Goal: Transaction & Acquisition: Purchase product/service

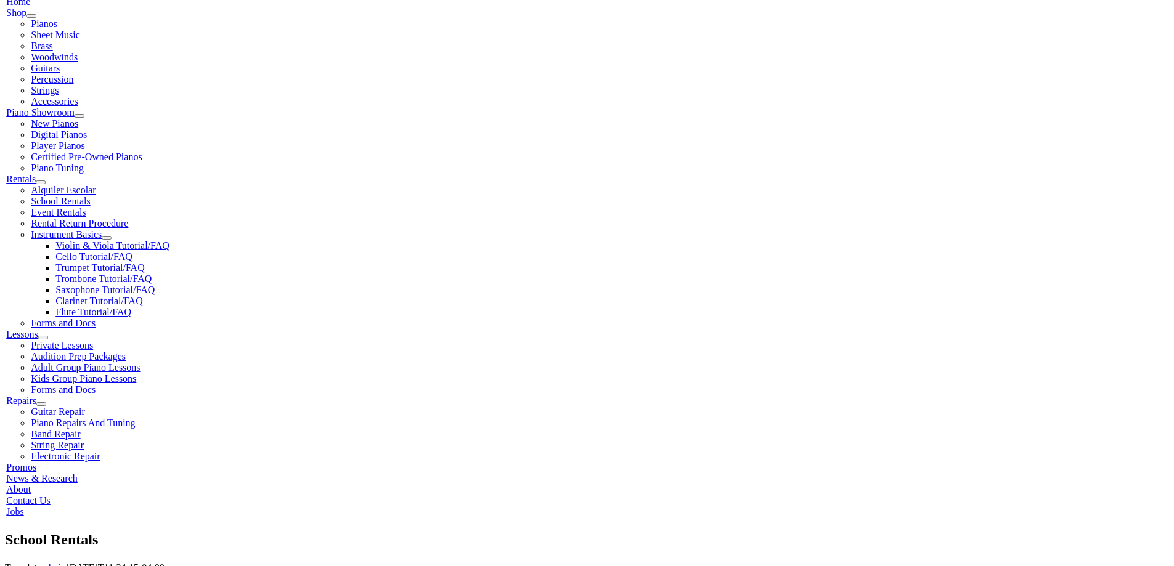
scroll to position [308, 0]
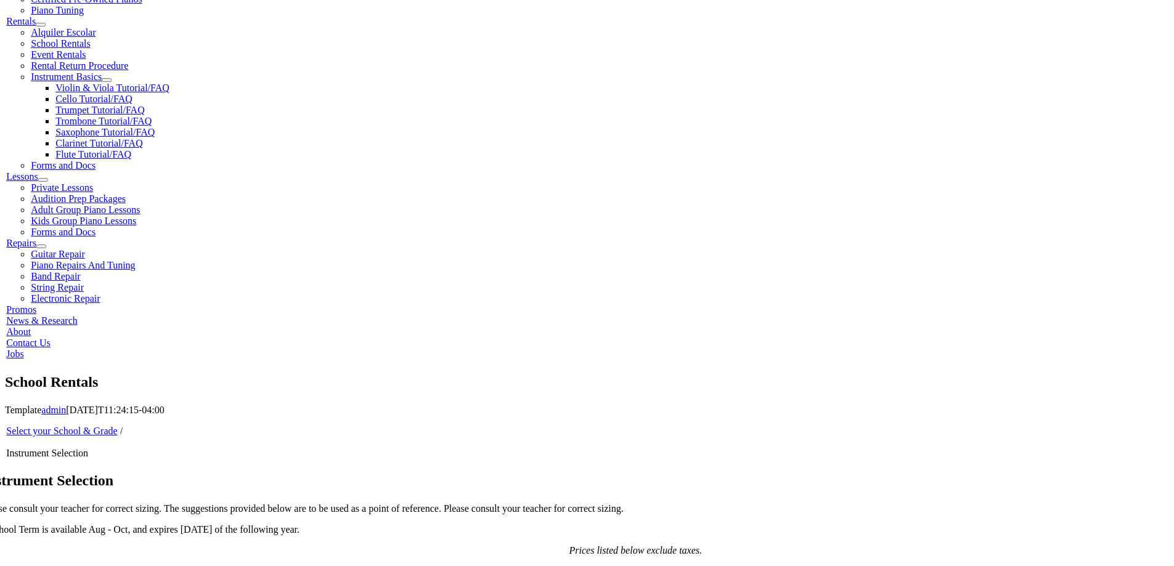
scroll to position [513, 0]
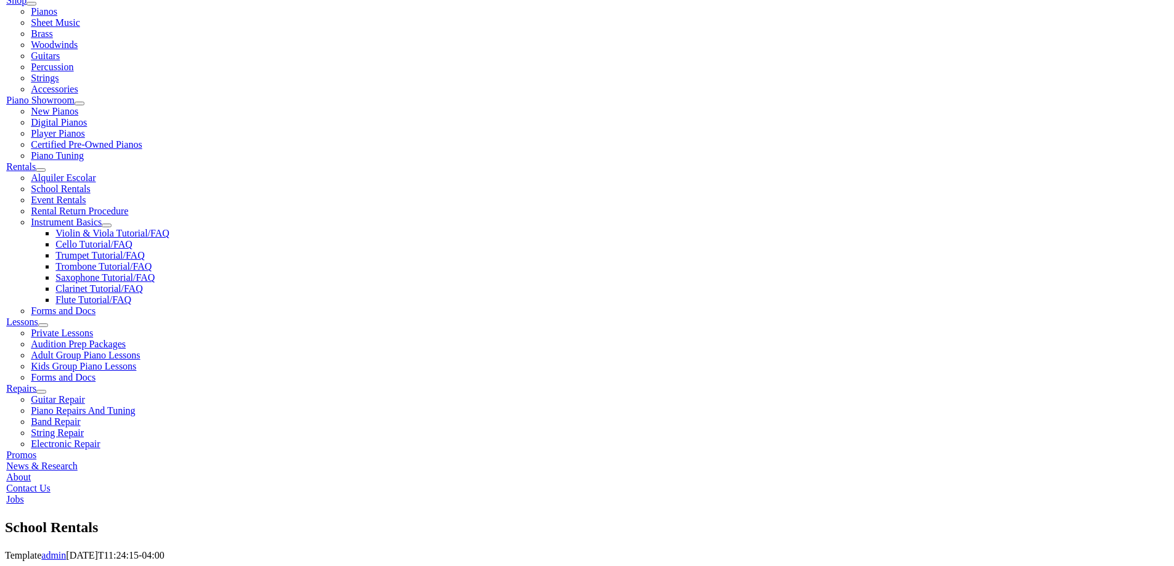
scroll to position [308, 0]
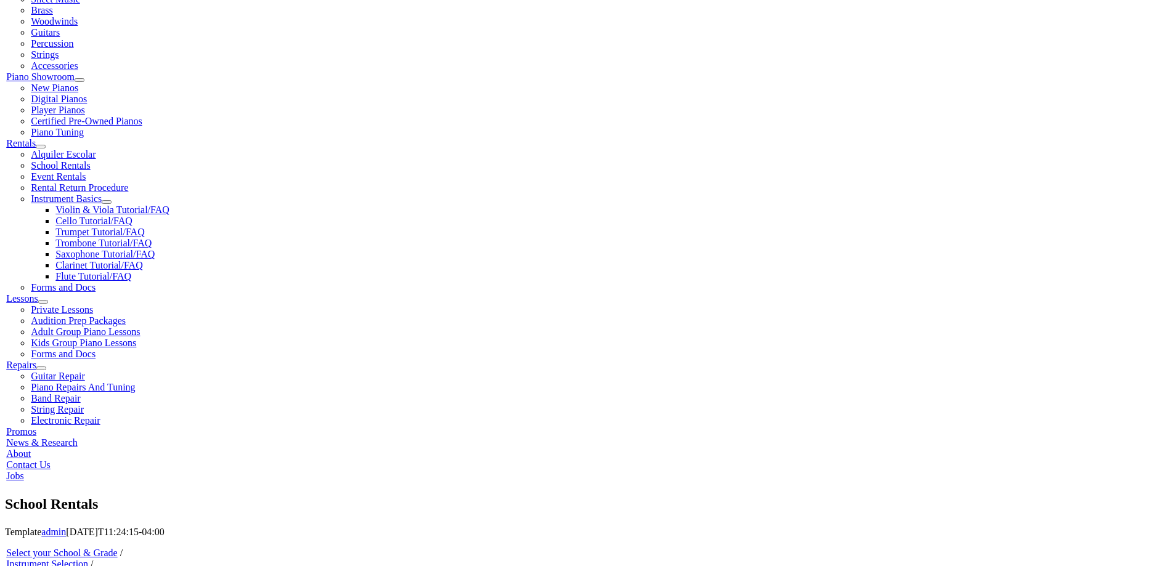
checkbox input"] "true"
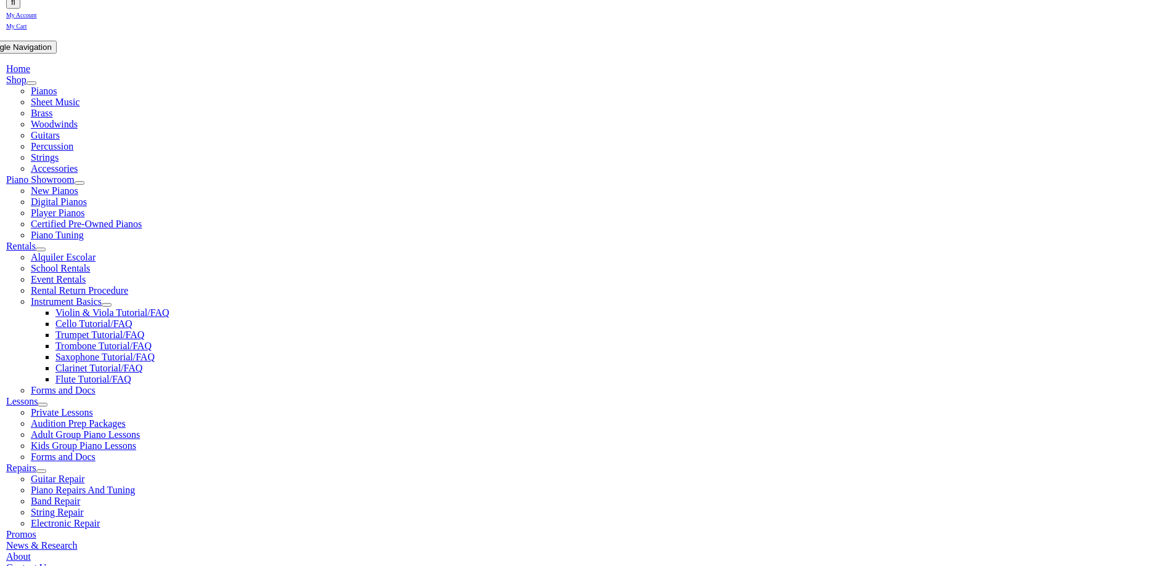
type input "1"
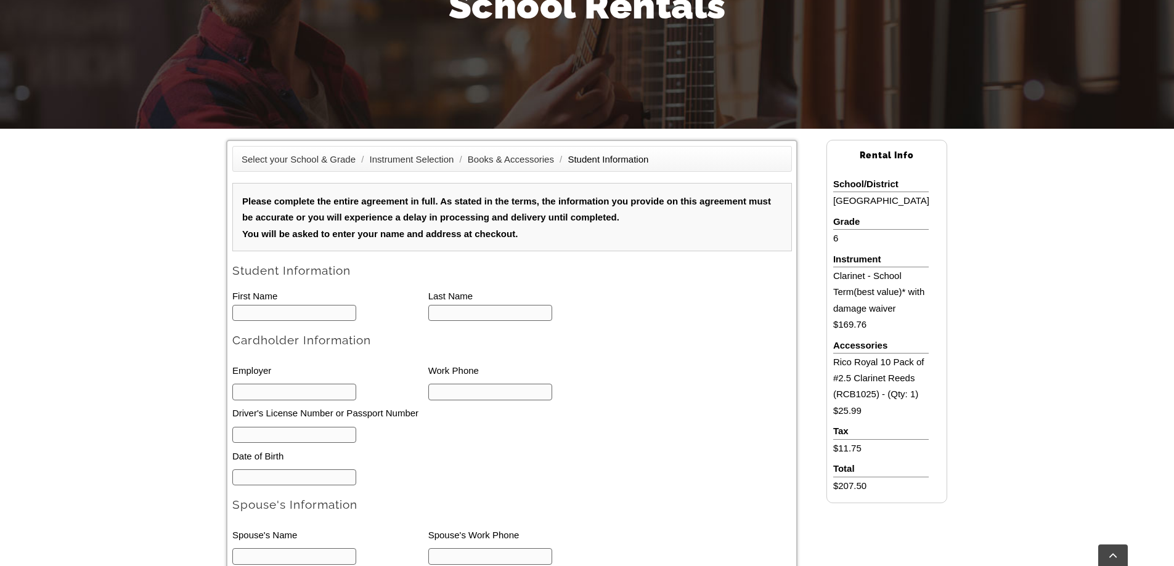
scroll to position [1, 0]
type input "Emerson"
click at [446, 306] on input "text" at bounding box center [477, 313] width 99 height 17
type input "[PERSON_NAME]"
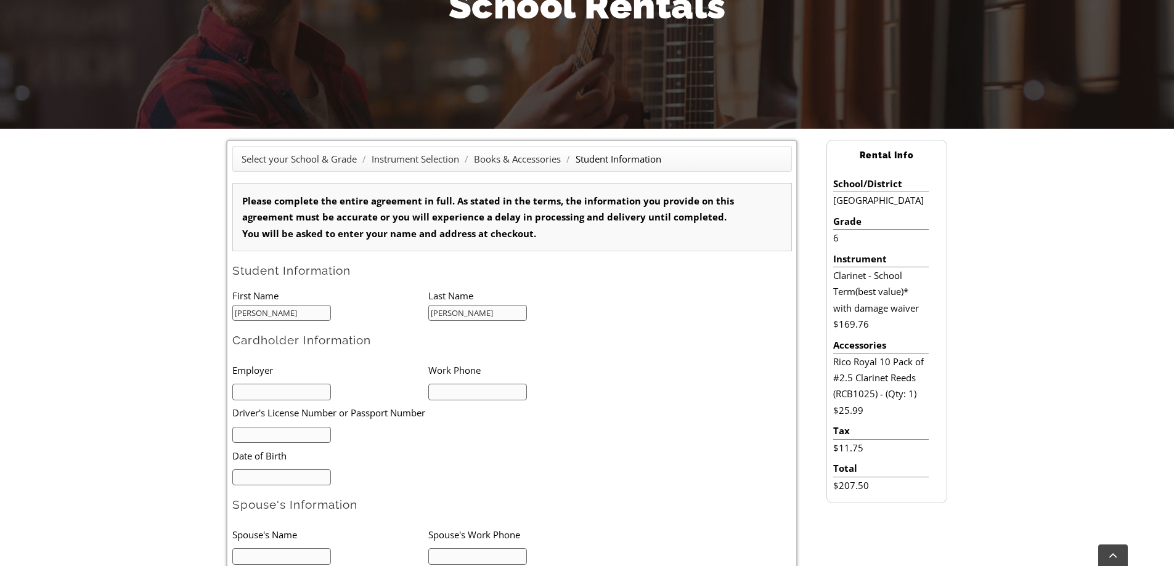
type input "9182604705"
click at [270, 398] on input "text" at bounding box center [281, 392] width 99 height 17
type input "Ursinus College"
click at [264, 431] on input "text" at bounding box center [281, 435] width 99 height 17
type input "33172247"
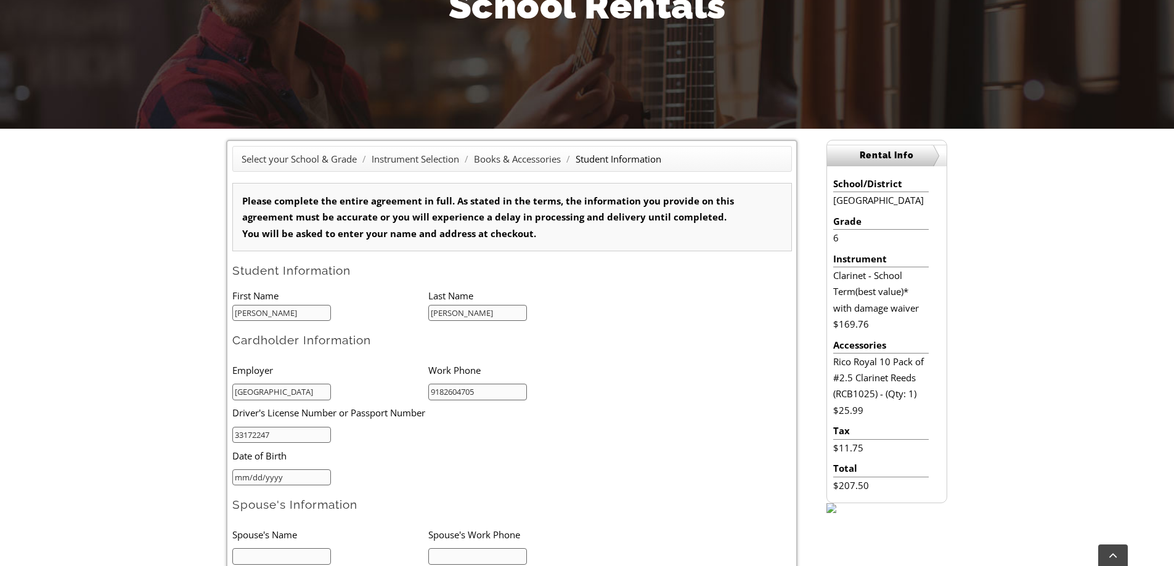
click at [270, 473] on input "mm/dd/yyyy" at bounding box center [281, 477] width 99 height 17
type input "07/11/1980"
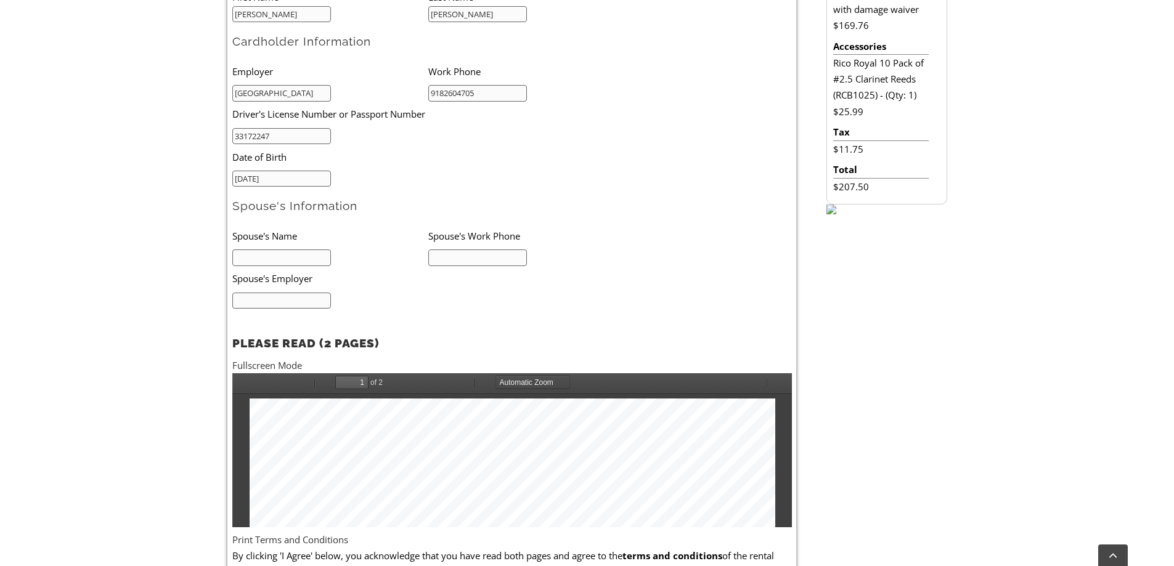
scroll to position [513, 0]
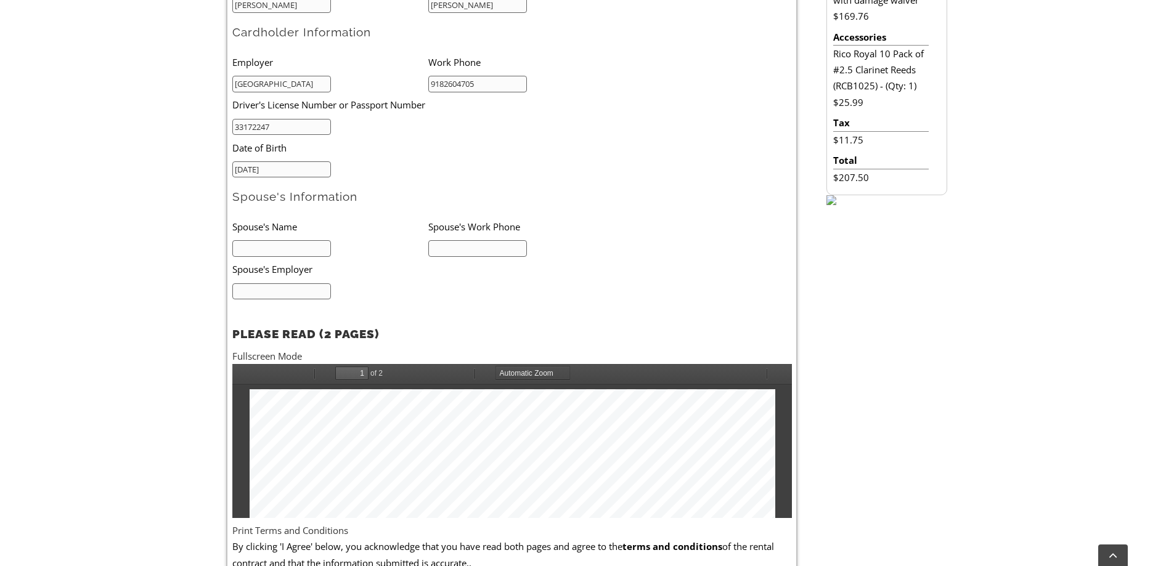
click at [261, 254] on input "text" at bounding box center [281, 248] width 99 height 17
click at [270, 248] on input "text" at bounding box center [281, 248] width 99 height 17
type input "Phaedra Doukakis-Leslie"
click at [452, 249] on input "text" at bounding box center [477, 248] width 99 height 17
type input "646-249-8507"
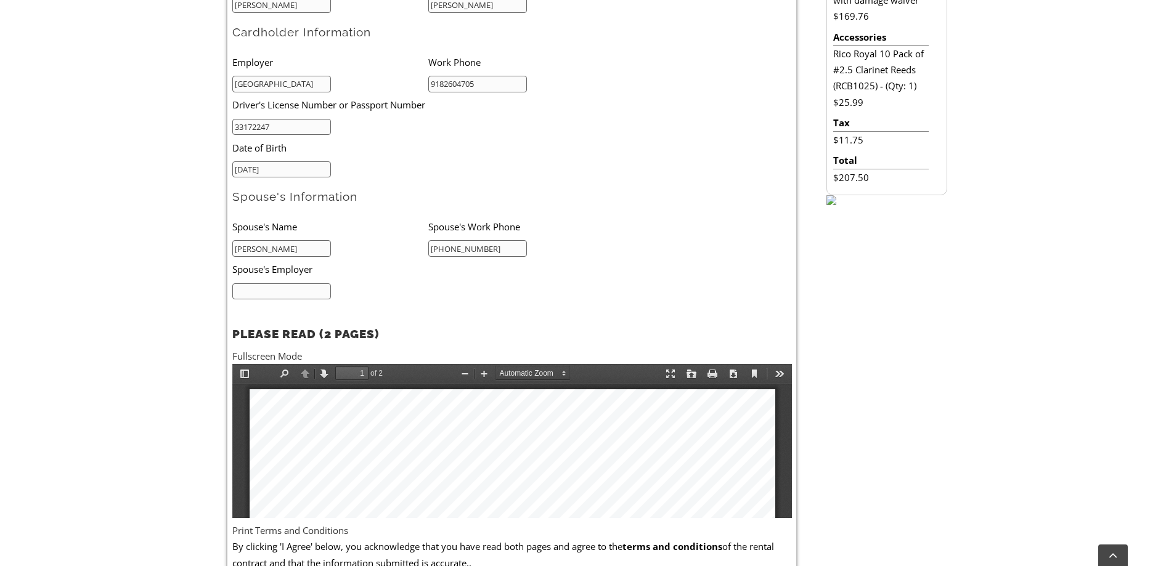
click at [285, 292] on input "text" at bounding box center [281, 291] width 99 height 17
type input "National Marine Fisheries Service"
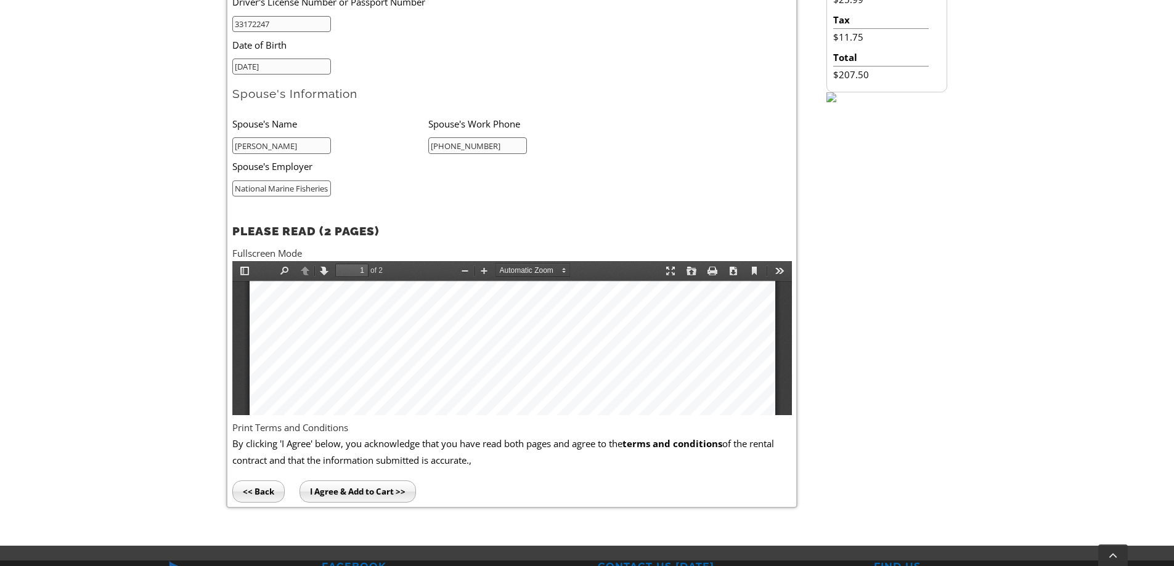
scroll to position [206, 0]
click at [287, 362] on div at bounding box center [512, 513] width 526 height 865
click at [360, 495] on input "I Agree & Add to Cart >>" at bounding box center [357, 492] width 116 height 22
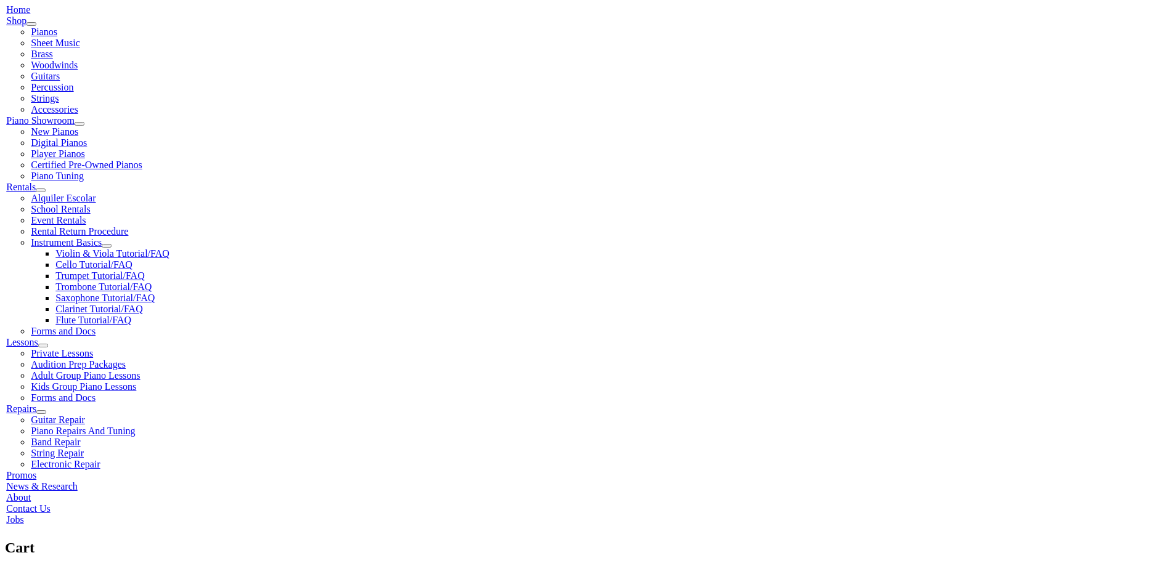
scroll to position [308, 0]
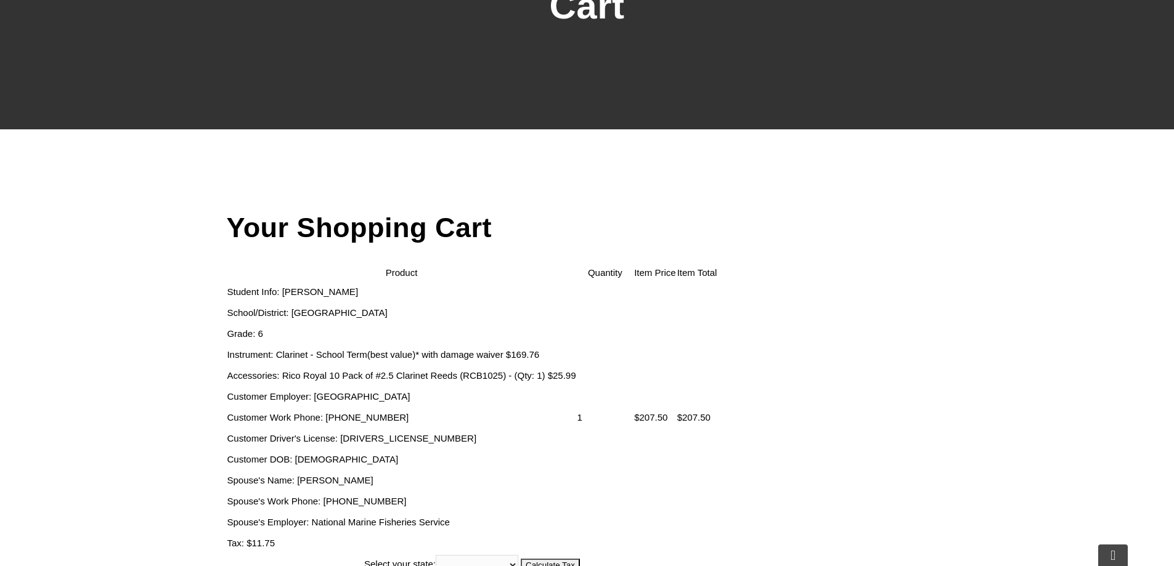
scroll to position [308, 0]
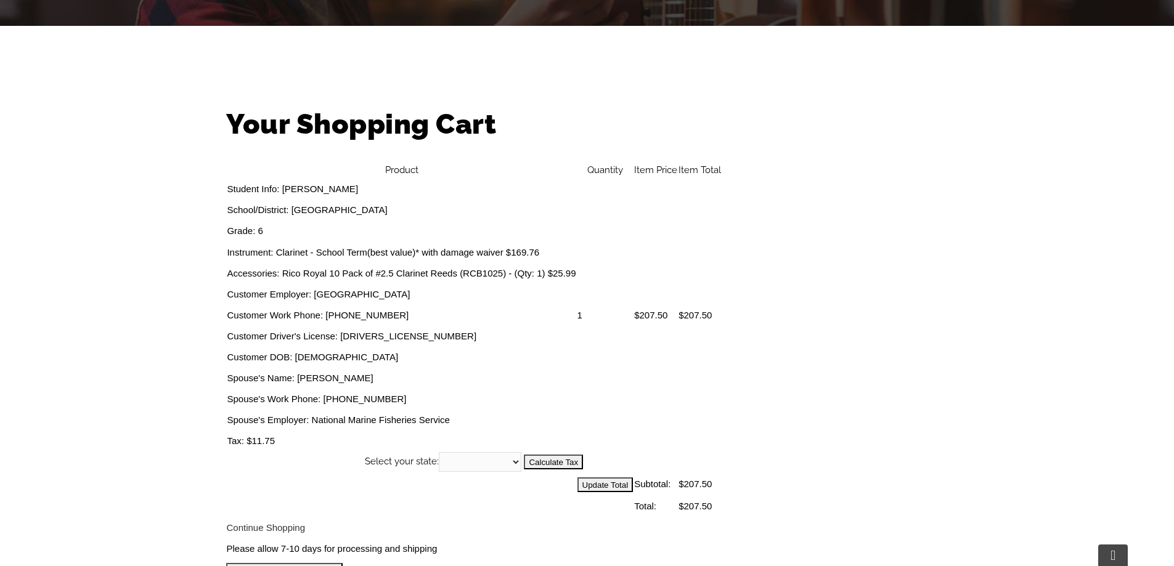
click at [343, 563] on input "I Agree, proceed to Checkout" at bounding box center [284, 570] width 116 height 15
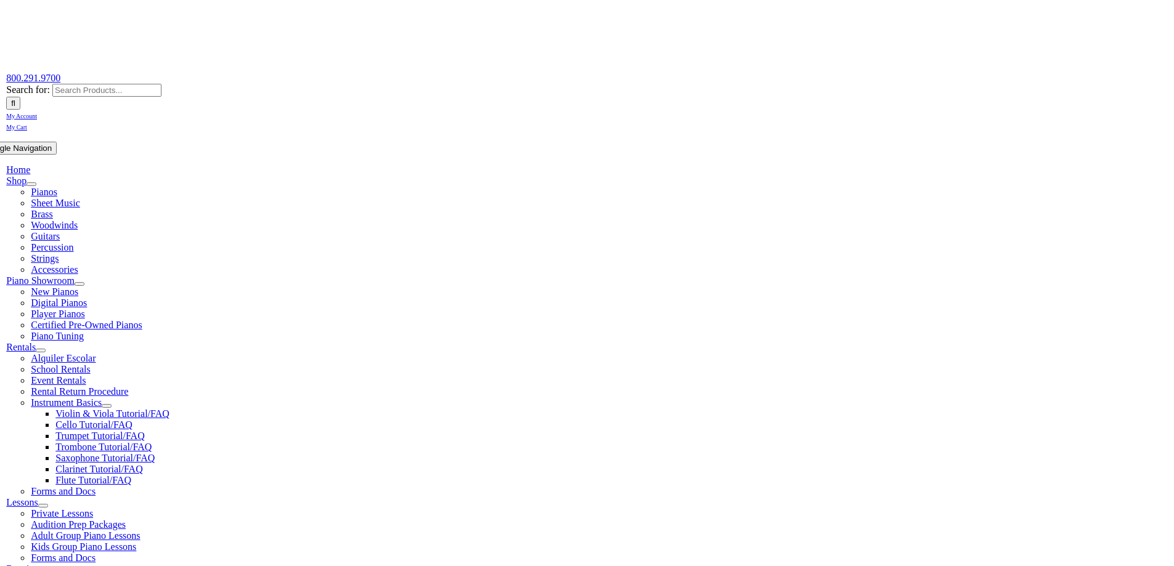
scroll to position [205, 0]
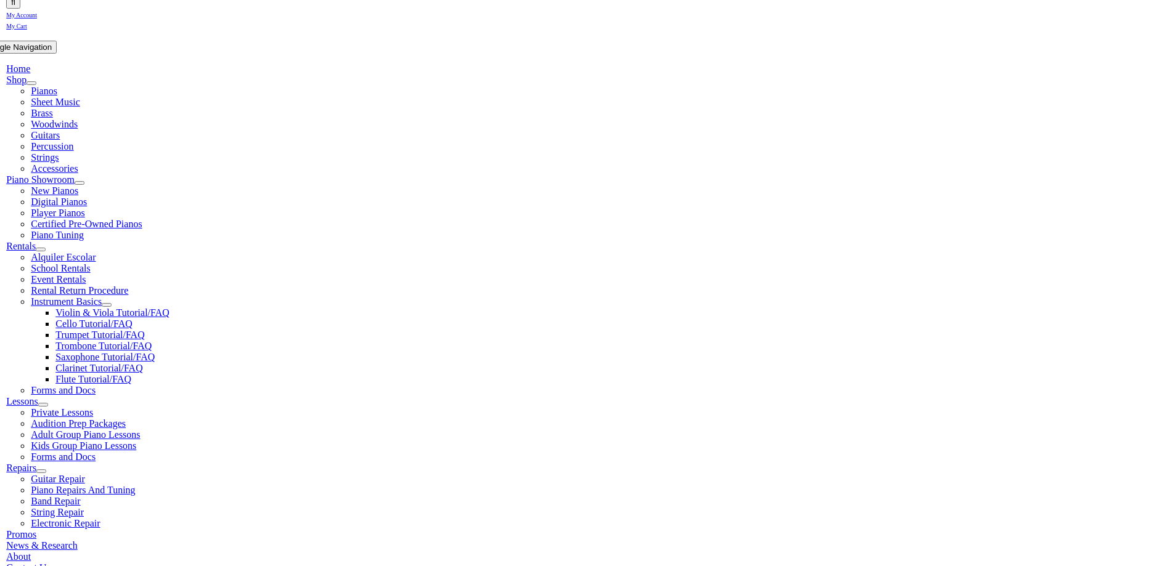
select select "PA"
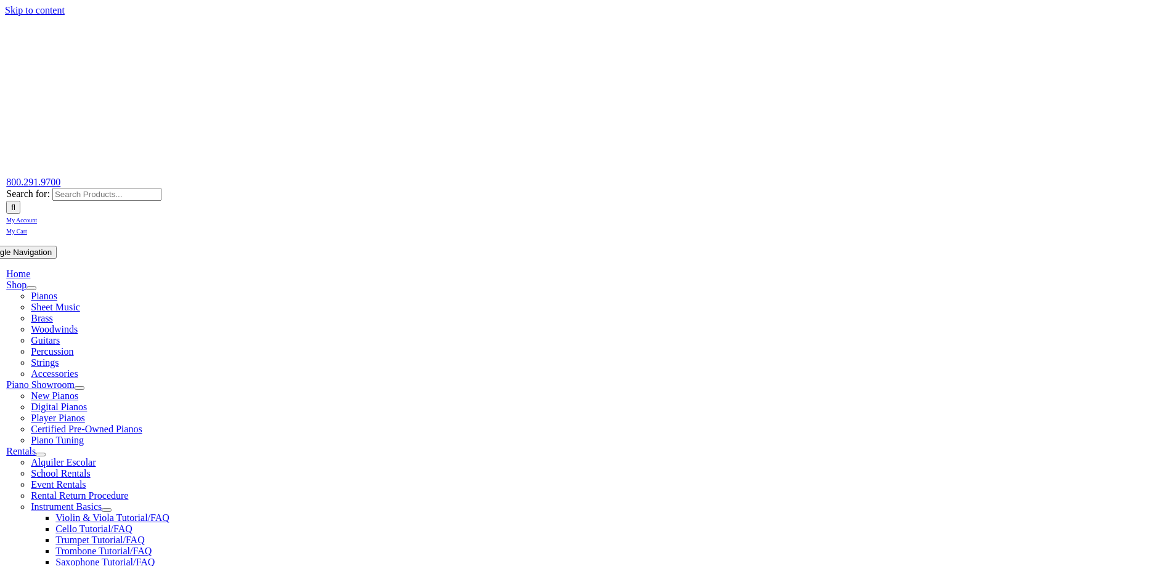
select select "PA"
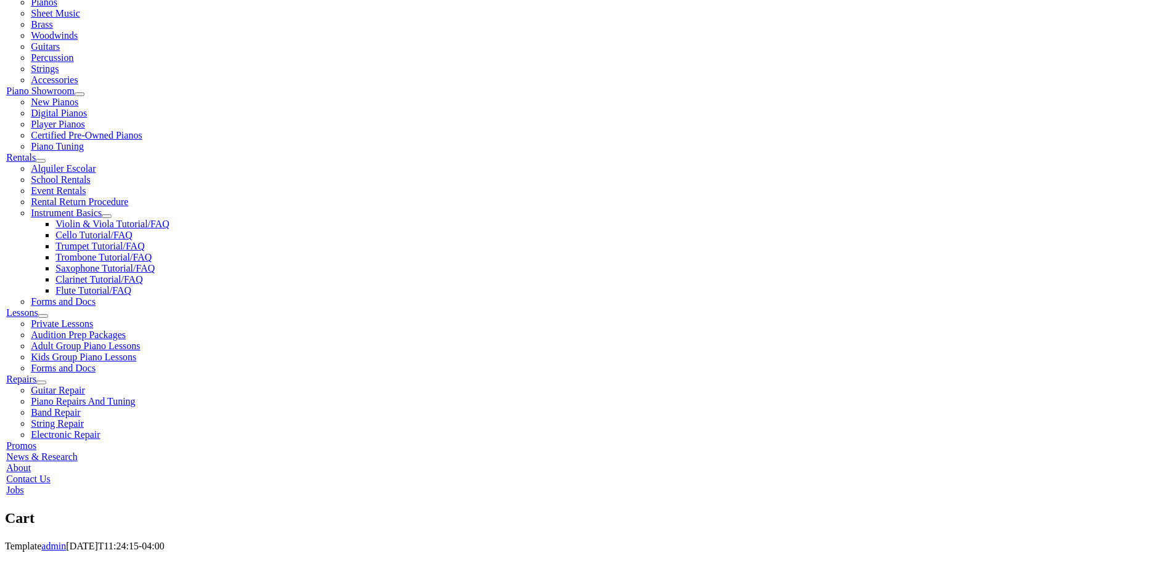
scroll to position [308, 0]
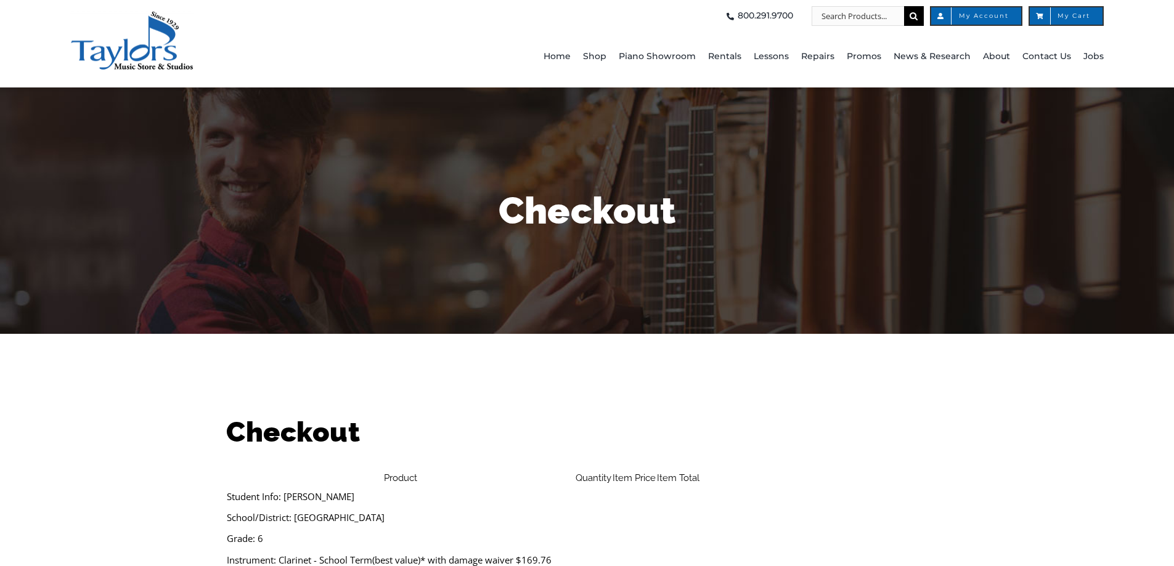
select select
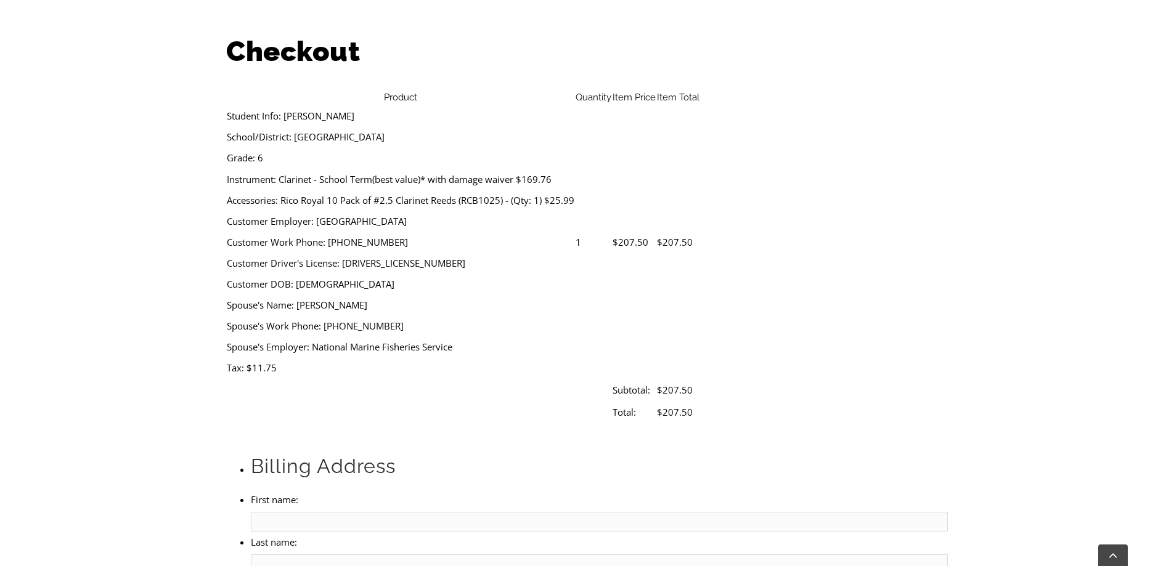
scroll to position [411, 0]
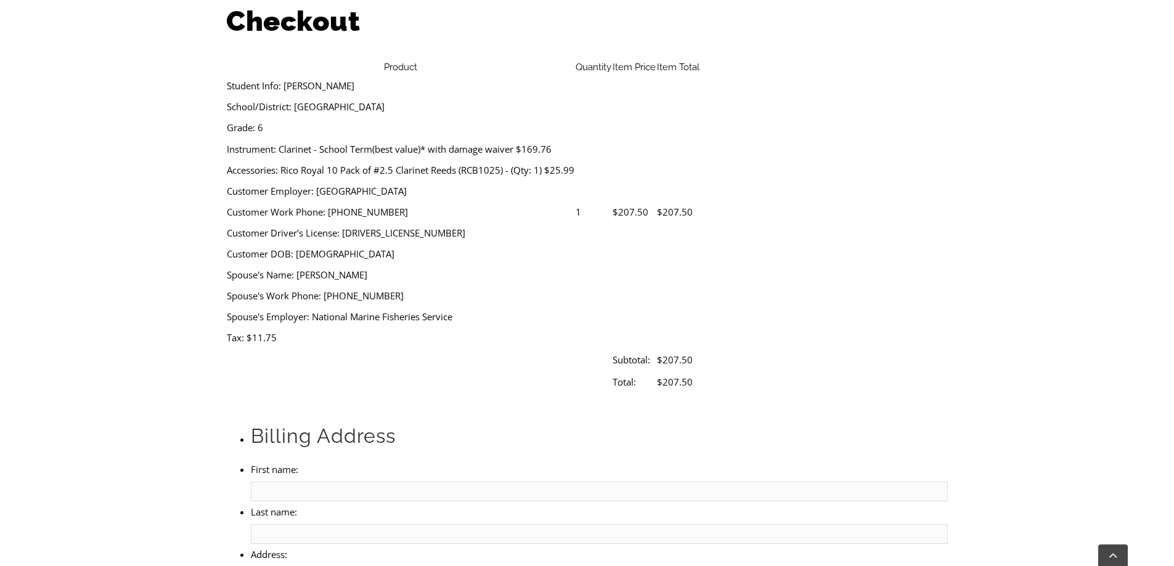
click at [292, 459] on li "First name:" at bounding box center [599, 480] width 696 height 43
click at [310, 482] on input "First name:" at bounding box center [599, 492] width 696 height 20
type input "[PERSON_NAME]"
type input "[STREET_ADDRESS]"
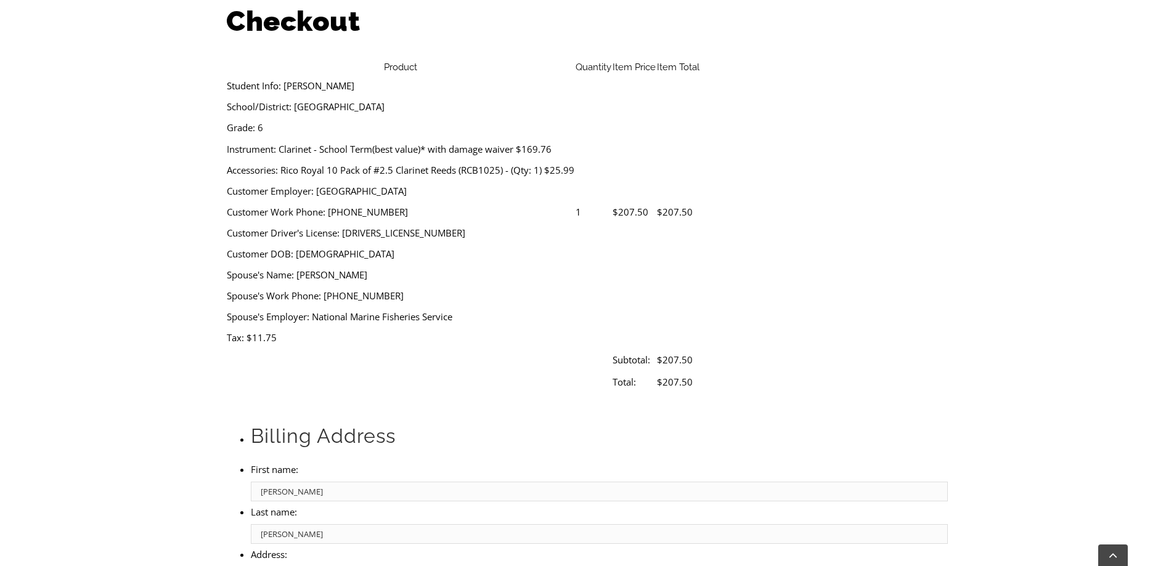
type input "Media"
select select "PA"
type input "19063"
type input "9182604705"
type input "[EMAIL_ADDRESS][PERSON_NAME][DOMAIN_NAME]"
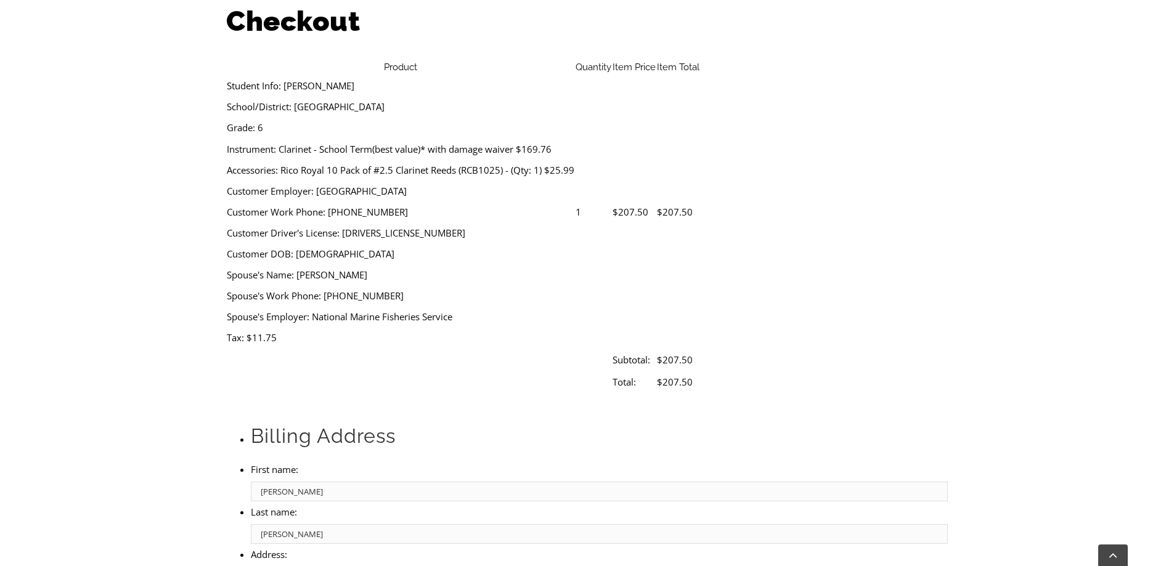
select select "visa"
type input "[CREDIT_CARD_NUMBER]"
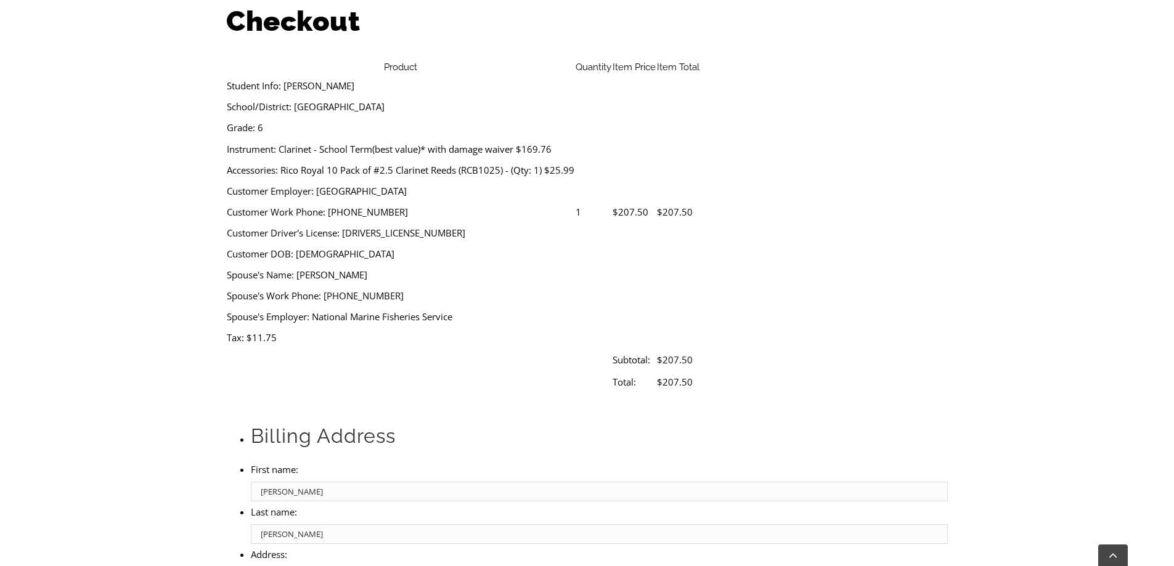
select select "01"
select select "2028"
type input "712"
